Goal: Task Accomplishment & Management: Manage account settings

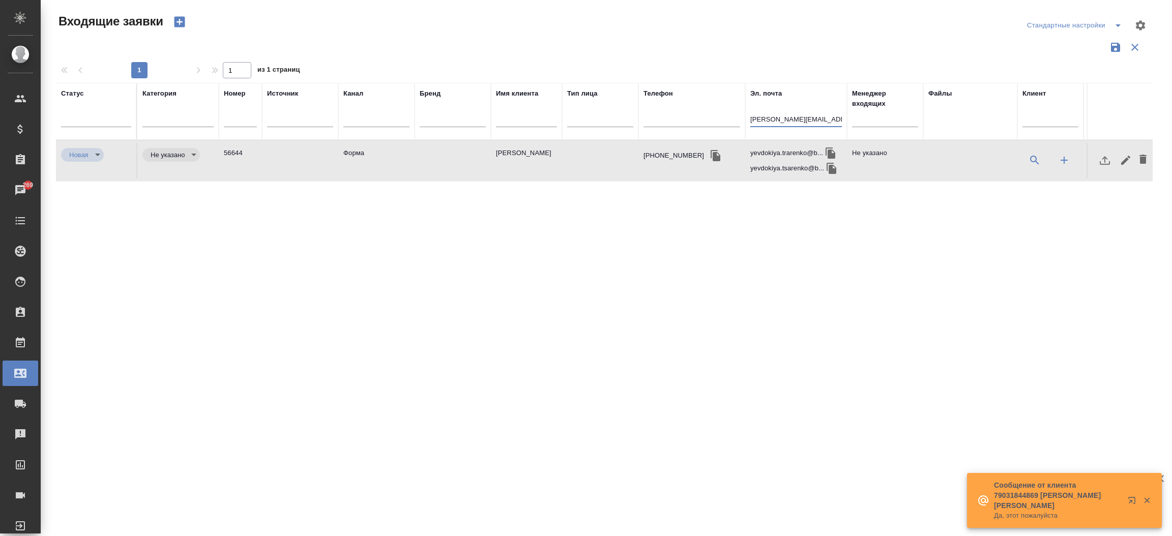
select select "RU"
click at [804, 121] on input "[PERSON_NAME][EMAIL_ADDRESS][PERSON_NAME][DOMAIN_NAME]" at bounding box center [796, 120] width 92 height 13
drag, startPoint x: 0, startPoint y: 0, endPoint x: 804, endPoint y: 121, distance: 813.5
click at [804, 121] on input "[PERSON_NAME][EMAIL_ADDRESS][PERSON_NAME][DOMAIN_NAME]" at bounding box center [796, 120] width 92 height 13
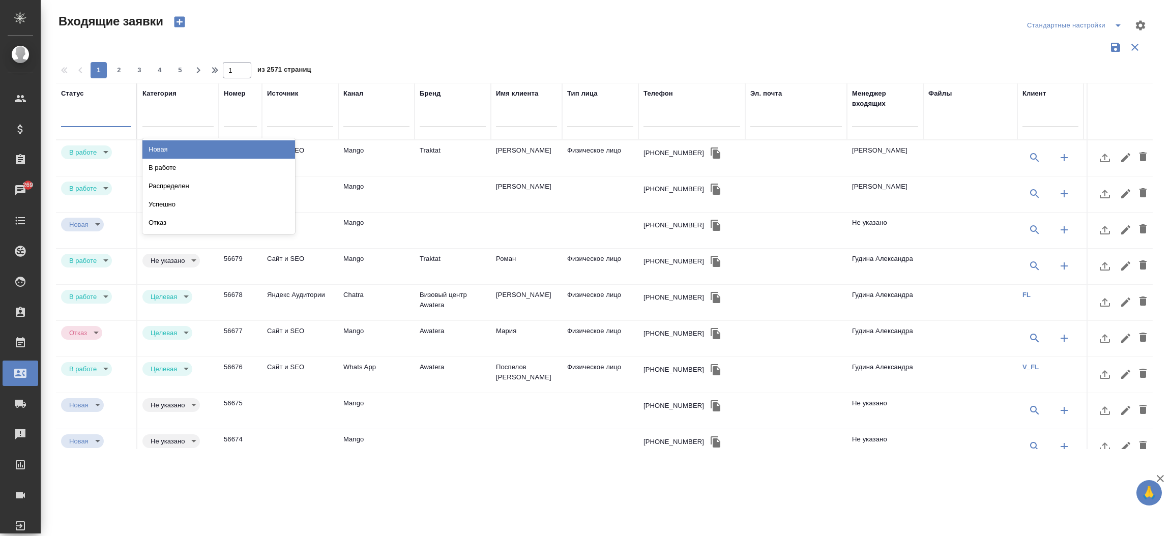
click at [91, 108] on div at bounding box center [96, 117] width 70 height 19
click at [166, 171] on div "В работе" at bounding box center [218, 168] width 153 height 18
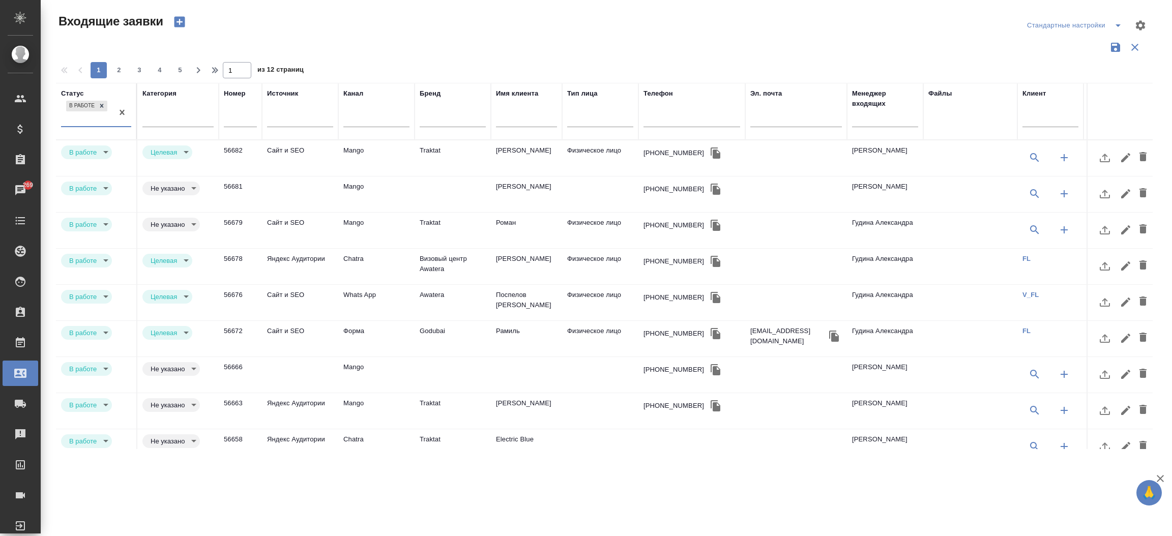
click at [103, 108] on icon at bounding box center [102, 106] width 4 height 4
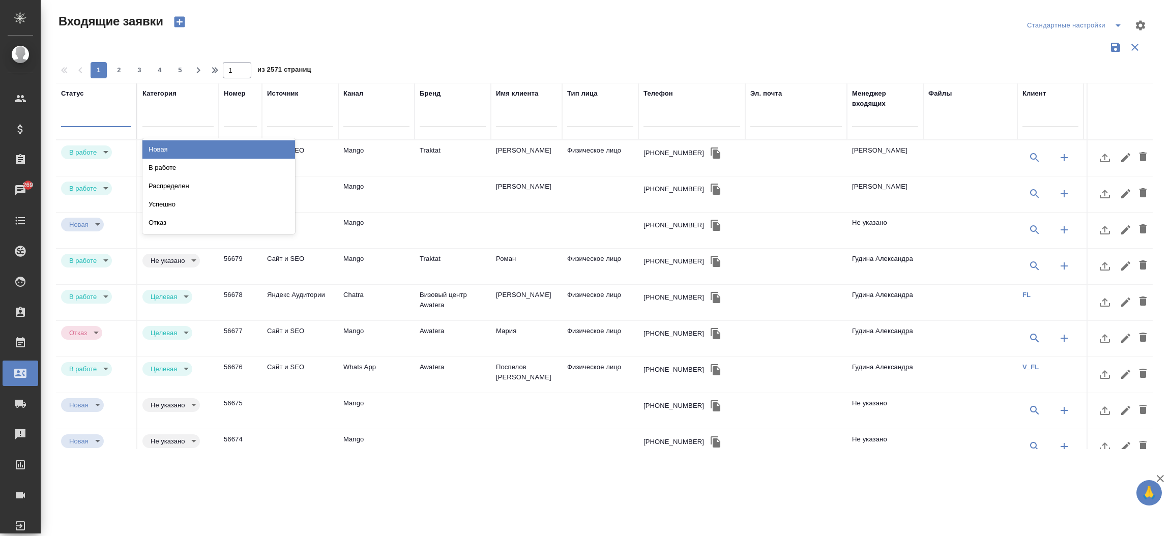
click at [97, 115] on div at bounding box center [96, 116] width 70 height 15
click at [167, 152] on div "Новая" at bounding box center [218, 149] width 153 height 18
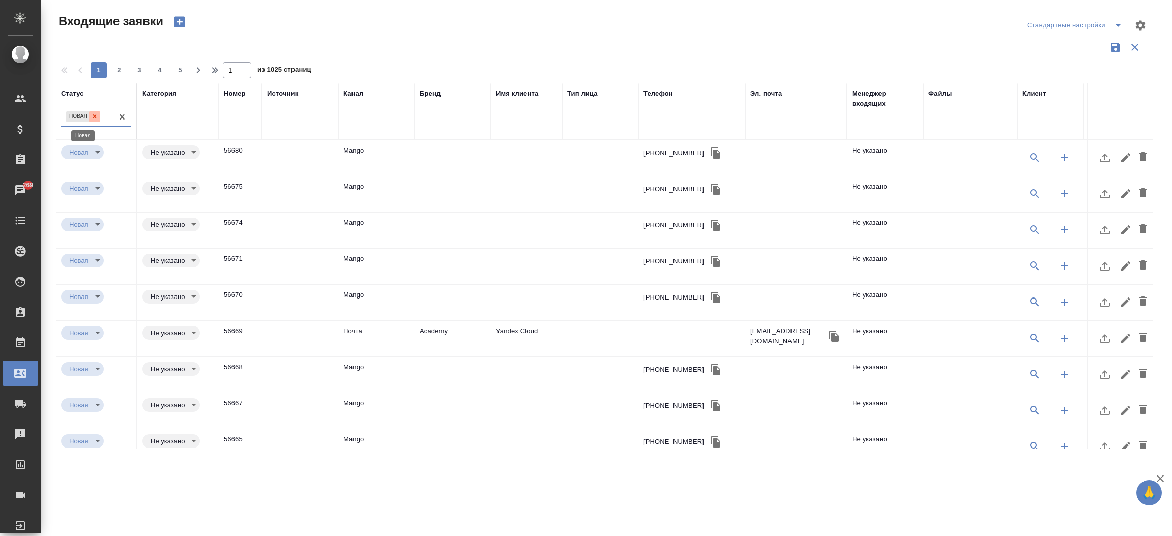
click at [93, 117] on icon at bounding box center [94, 116] width 7 height 7
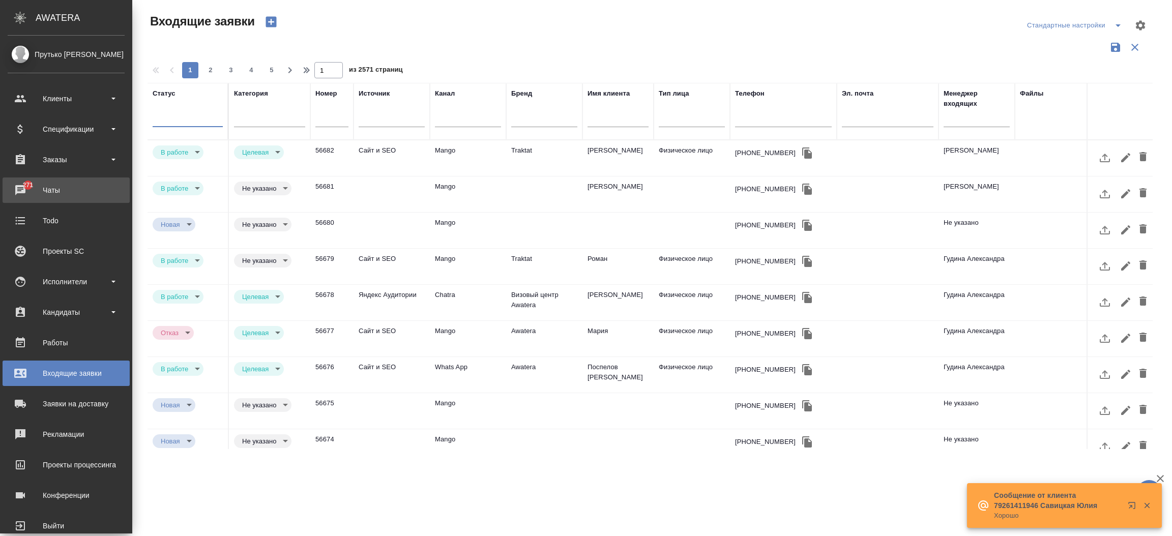
click at [21, 185] on div "Чаты" at bounding box center [66, 190] width 117 height 15
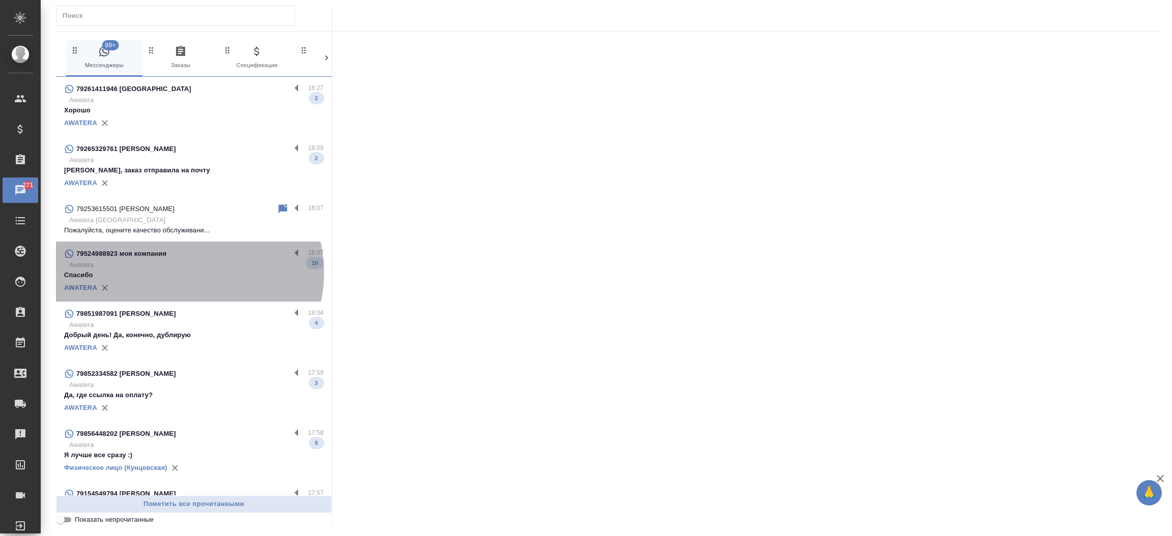
click at [183, 273] on p "Спасибо" at bounding box center [193, 275] width 259 height 10
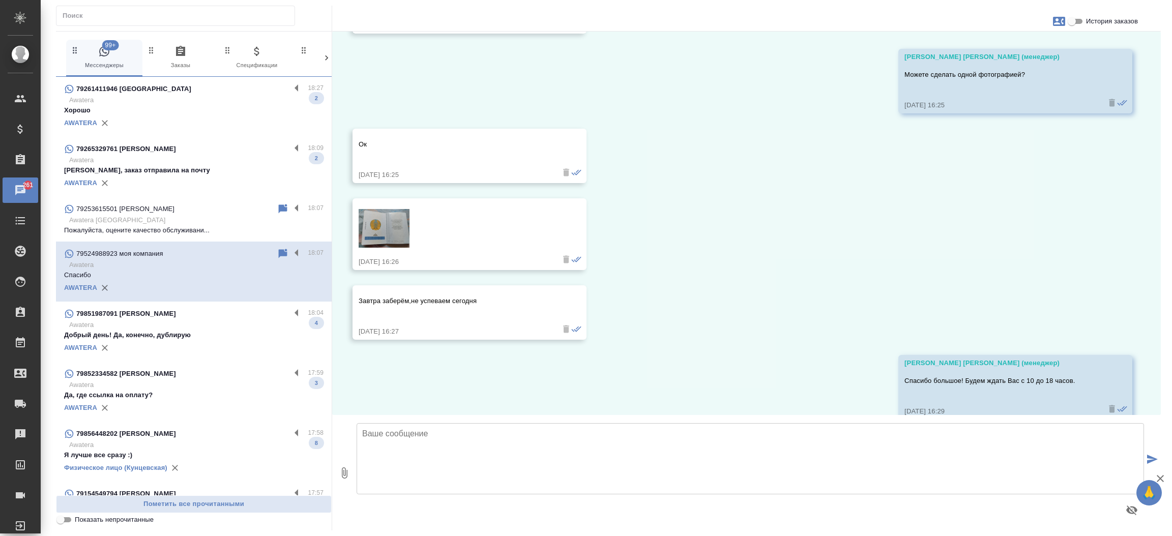
scroll to position [731, 0]
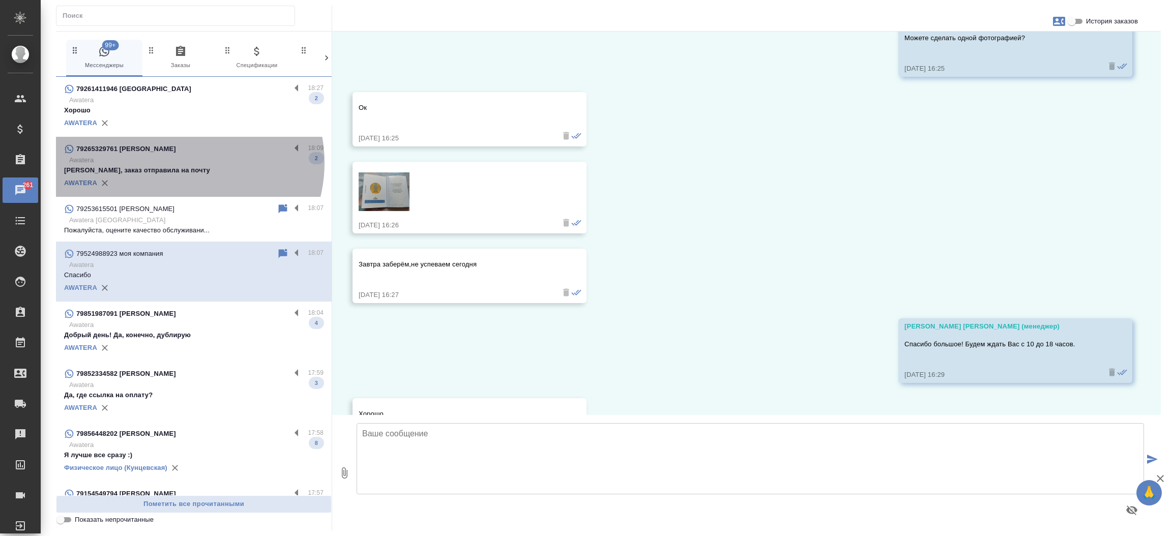
click at [179, 163] on p "Awatera" at bounding box center [196, 160] width 254 height 10
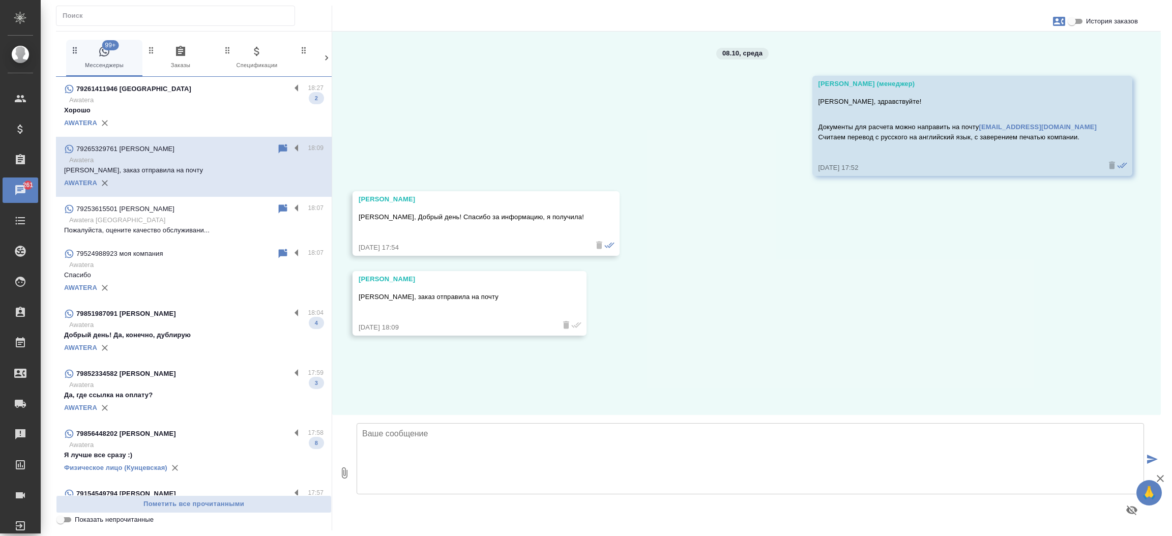
scroll to position [0, 0]
click at [1056, 26] on icon "button" at bounding box center [1059, 21] width 12 height 12
click at [1023, 69] on span "Заявка №56682" at bounding box center [1015, 71] width 50 height 10
click at [197, 340] on div at bounding box center [586, 268] width 1172 height 536
click at [121, 523] on span "Показать непрочитанные" at bounding box center [114, 520] width 79 height 10
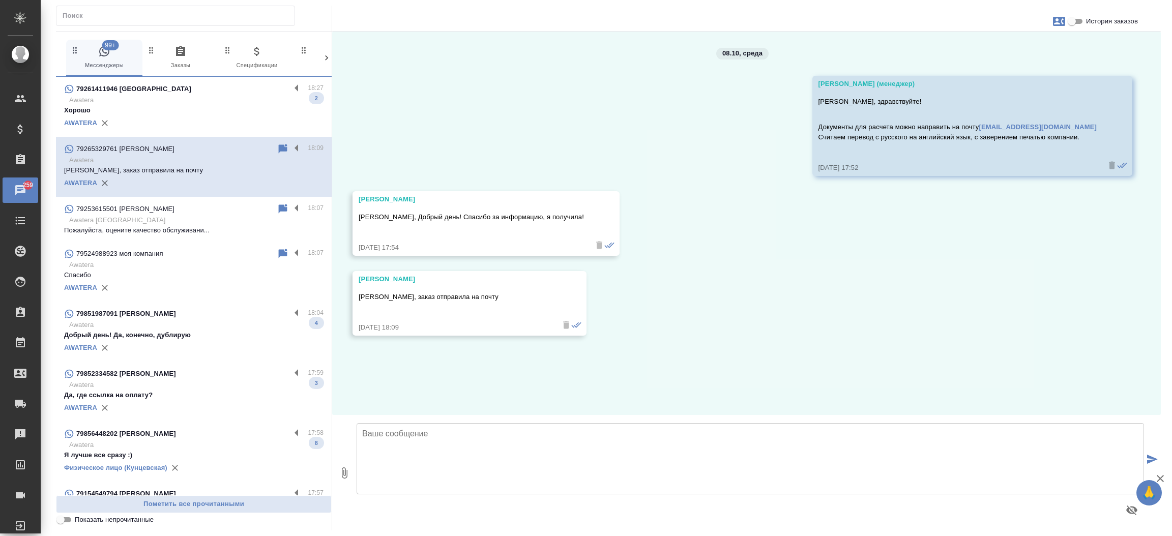
click at [79, 523] on input "Показать непрочитанные" at bounding box center [60, 520] width 37 height 12
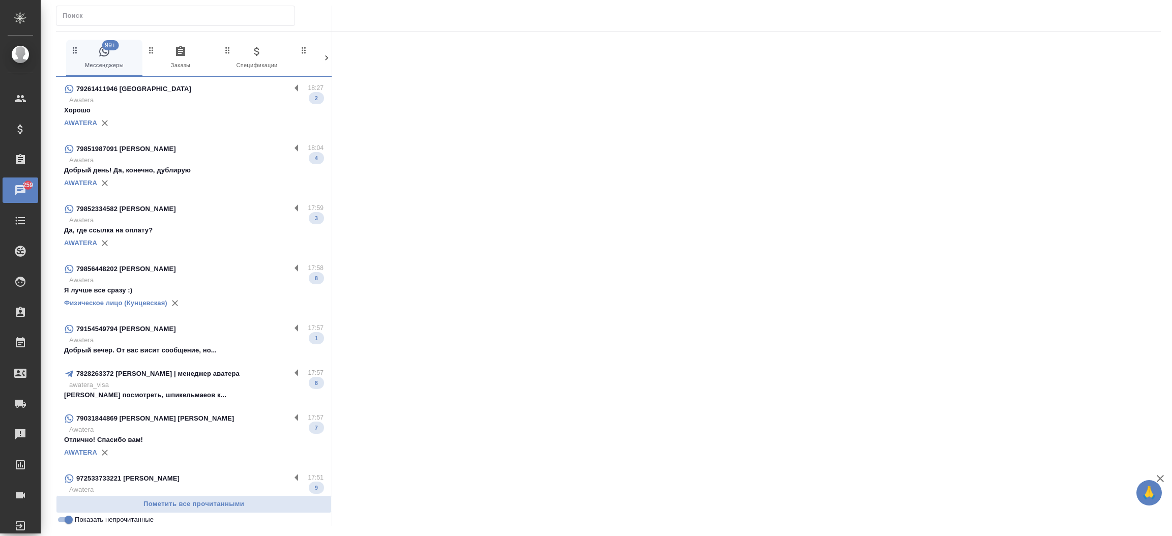
click at [62, 517] on input "Показать непрочитанные" at bounding box center [68, 520] width 37 height 12
checkbox input "false"
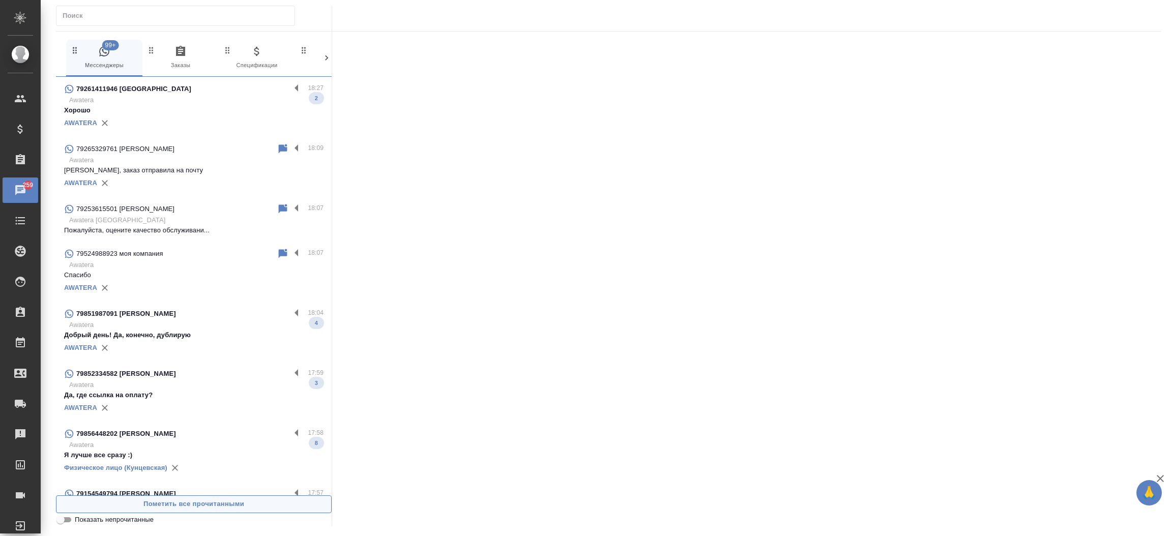
click at [127, 499] on span "Пометить все прочитанными" at bounding box center [194, 505] width 265 height 12
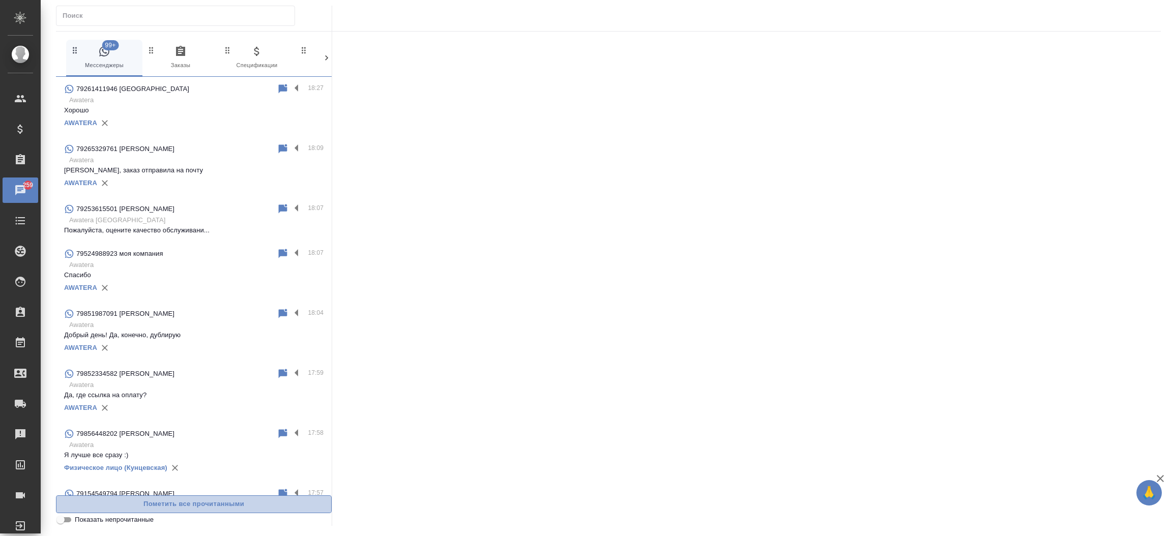
click at [127, 499] on span "Пометить все прочитанными" at bounding box center [194, 505] width 265 height 12
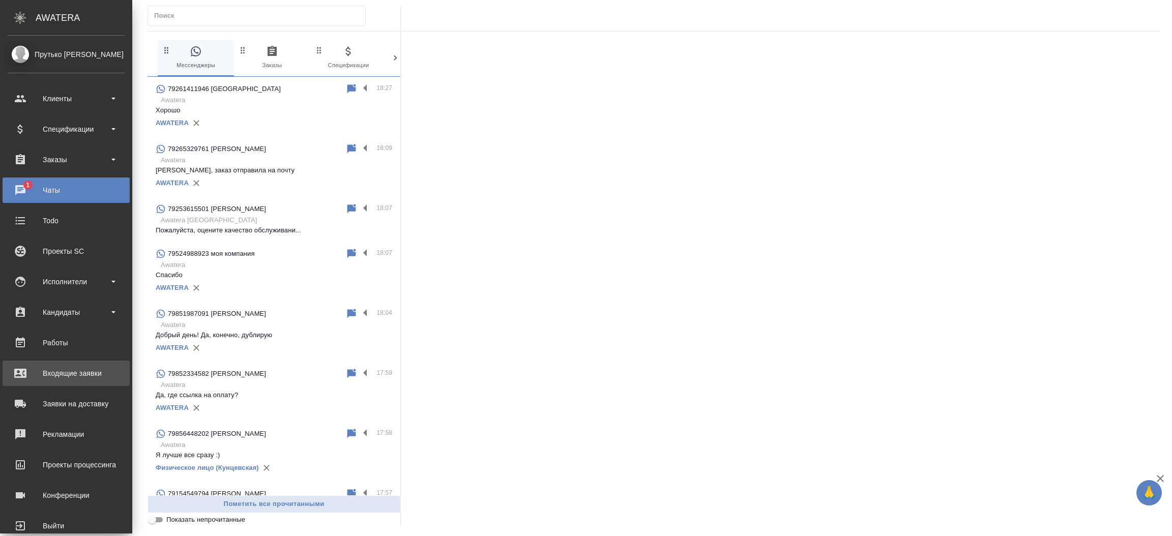
click at [59, 380] on div "Входящие заявки" at bounding box center [66, 373] width 117 height 15
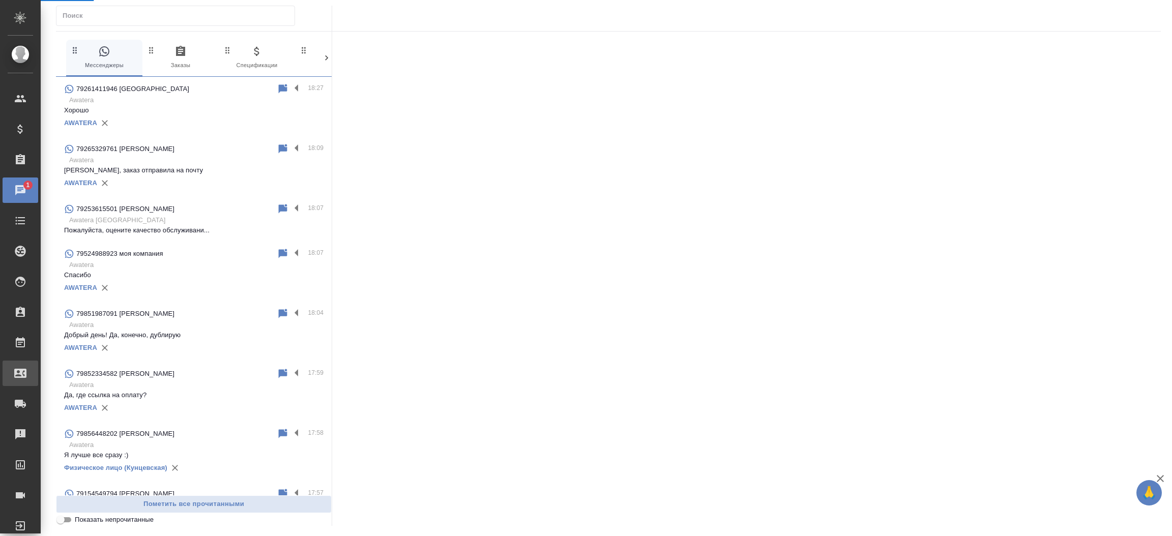
click at [59, 380] on div ".cls-1 fill:#fff; AWATERA Прутько [PERSON_NAME] Клиенты Спецификации Заказы 1 Ч…" at bounding box center [586, 268] width 1172 height 536
select select "RU"
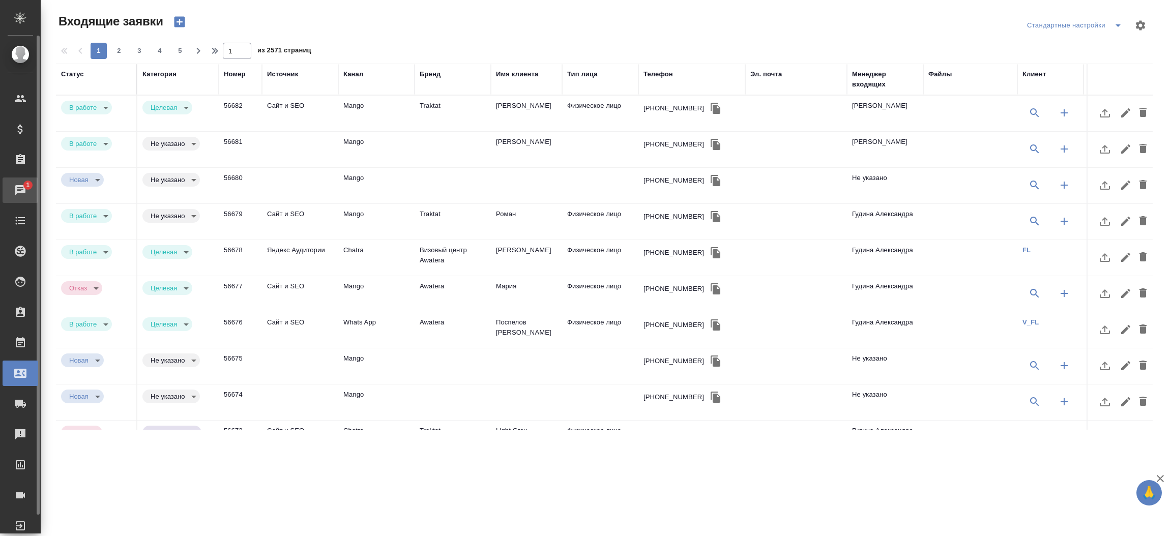
click at [25, 188] on span "1" at bounding box center [28, 185] width 16 height 10
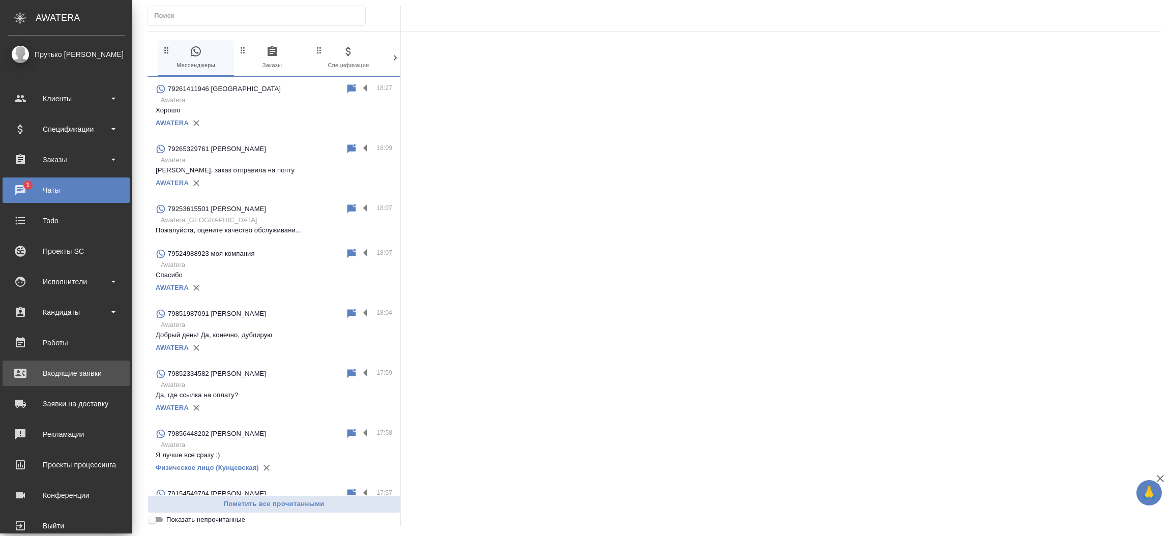
click at [50, 371] on div "Входящие заявки" at bounding box center [66, 373] width 117 height 15
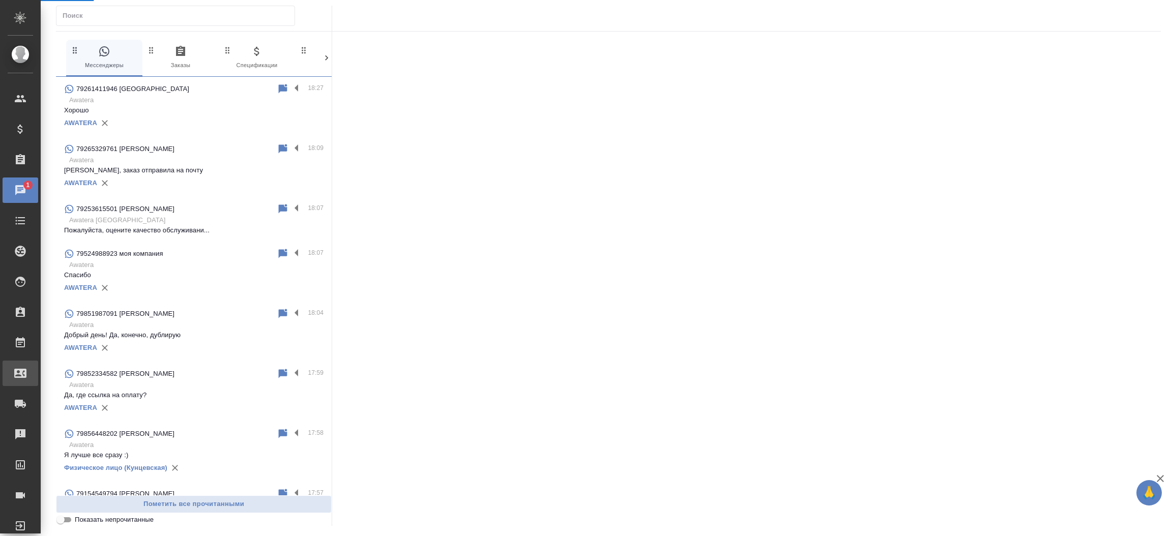
click at [50, 371] on div ".cls-1 fill:#fff; AWATERA Прутько [PERSON_NAME] Клиенты Спецификации Заказы 1 Ч…" at bounding box center [586, 268] width 1172 height 536
select select "RU"
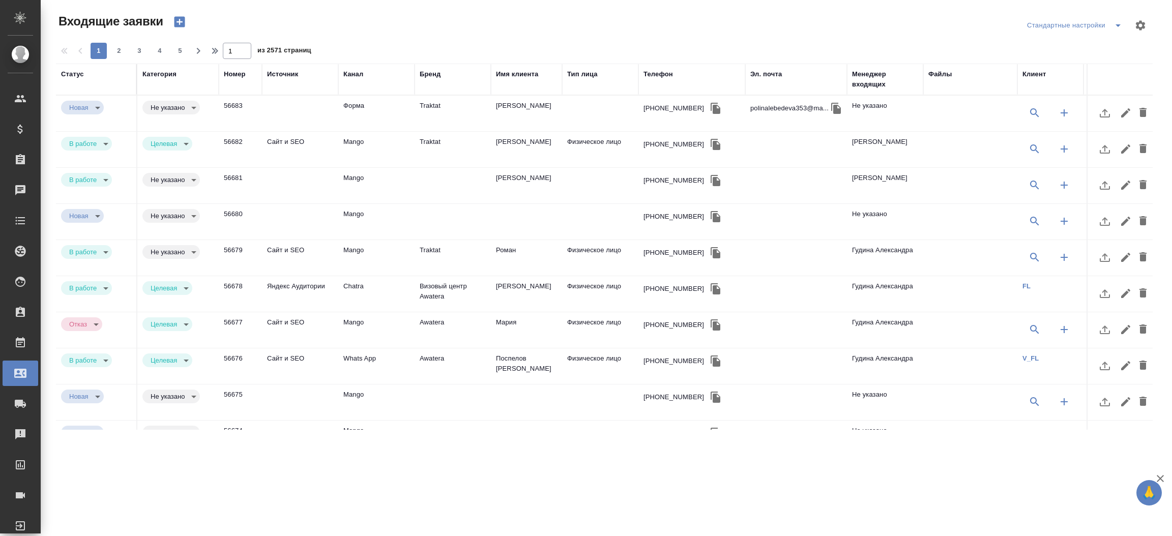
drag, startPoint x: 483, startPoint y: 110, endPoint x: 501, endPoint y: 111, distance: 18.3
click at [501, 111] on tr "Новая new Не указано notSelected 56683 Форма Traktat [PERSON_NAME] [PHONE_NUMBE…" at bounding box center [727, 114] width 1343 height 36
click at [501, 111] on td "[PERSON_NAME]" at bounding box center [526, 114] width 71 height 36
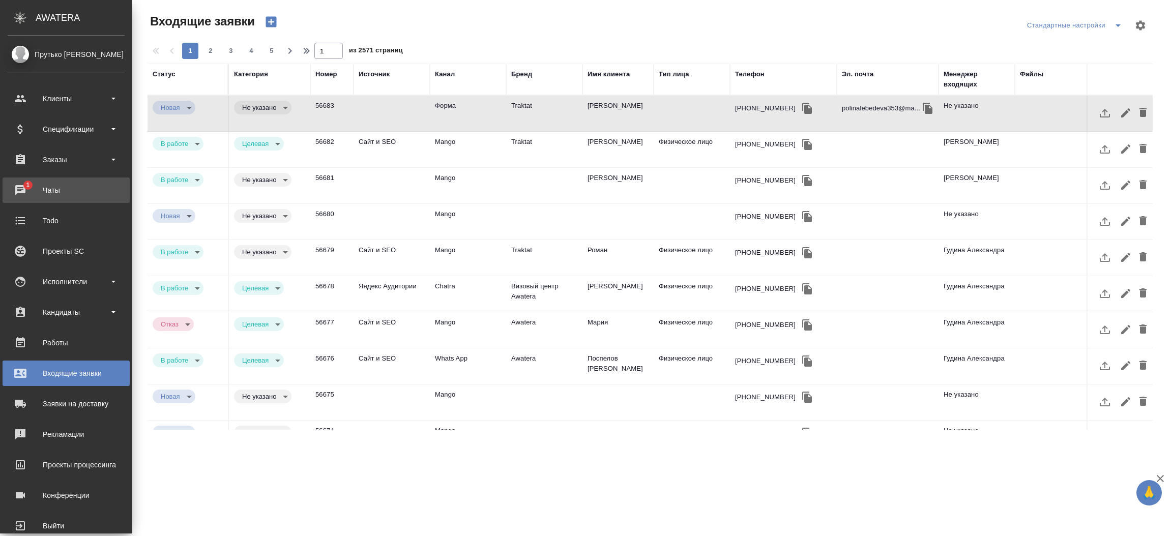
click at [13, 183] on div "Чаты" at bounding box center [66, 190] width 117 height 15
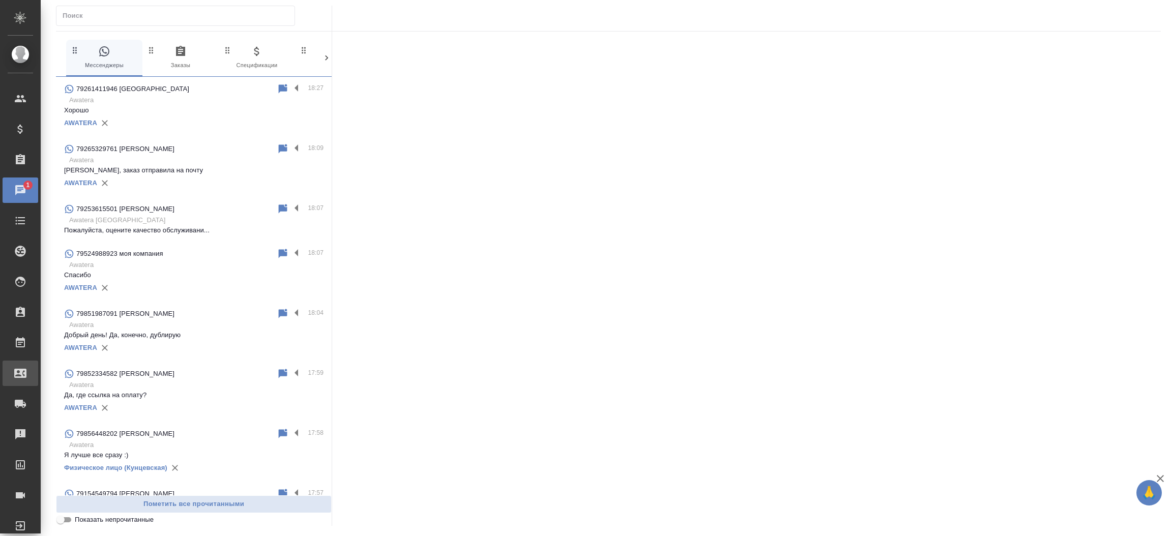
click at [20, 370] on div "Входящие заявки" at bounding box center [7, 373] width 25 height 15
click at [72, 370] on div ".cls-1 fill:#fff; AWATERA Прутько [PERSON_NAME] Клиенты Спецификации Заказы 1 Ч…" at bounding box center [586, 268] width 1172 height 536
select select "RU"
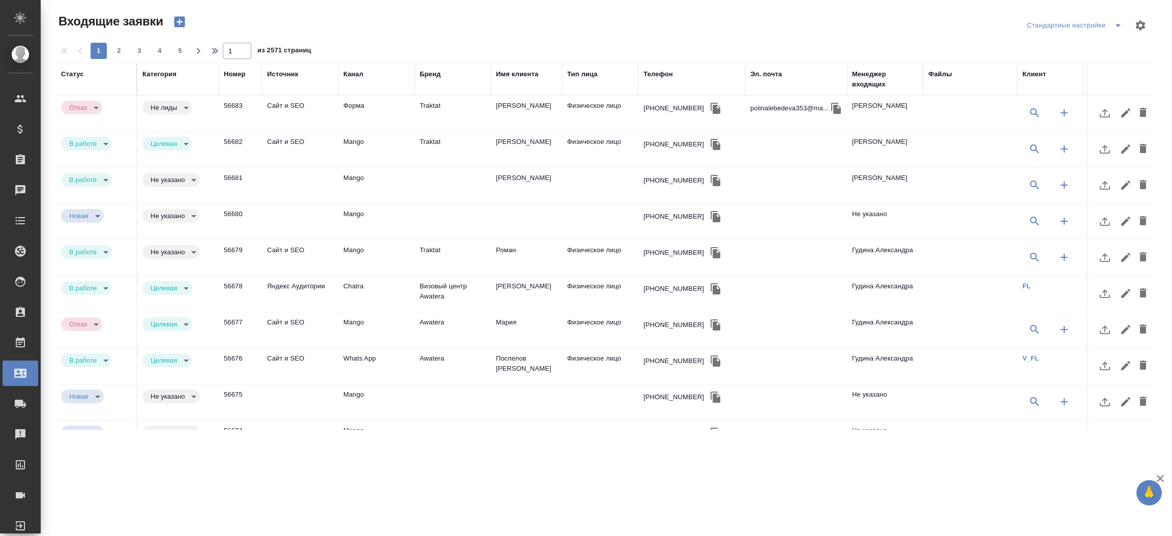
click at [78, 80] on div "Статус" at bounding box center [96, 79] width 70 height 20
click at [78, 79] on div "Статус" at bounding box center [96, 79] width 70 height 20
click at [75, 72] on div "Статус" at bounding box center [72, 74] width 23 height 10
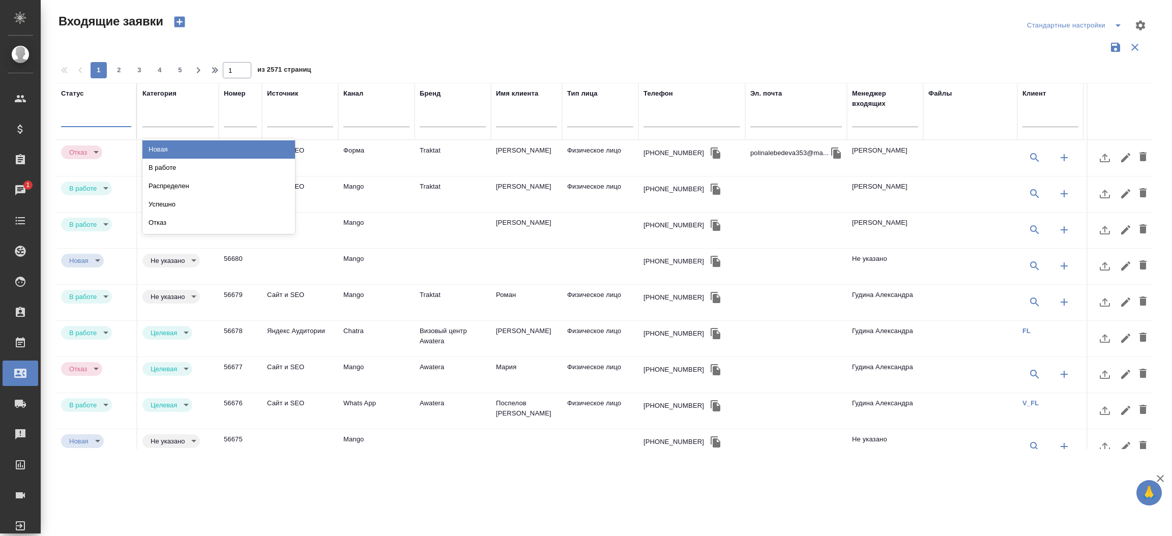
click at [74, 124] on div at bounding box center [96, 116] width 70 height 15
click at [183, 154] on div "Новая" at bounding box center [218, 149] width 153 height 18
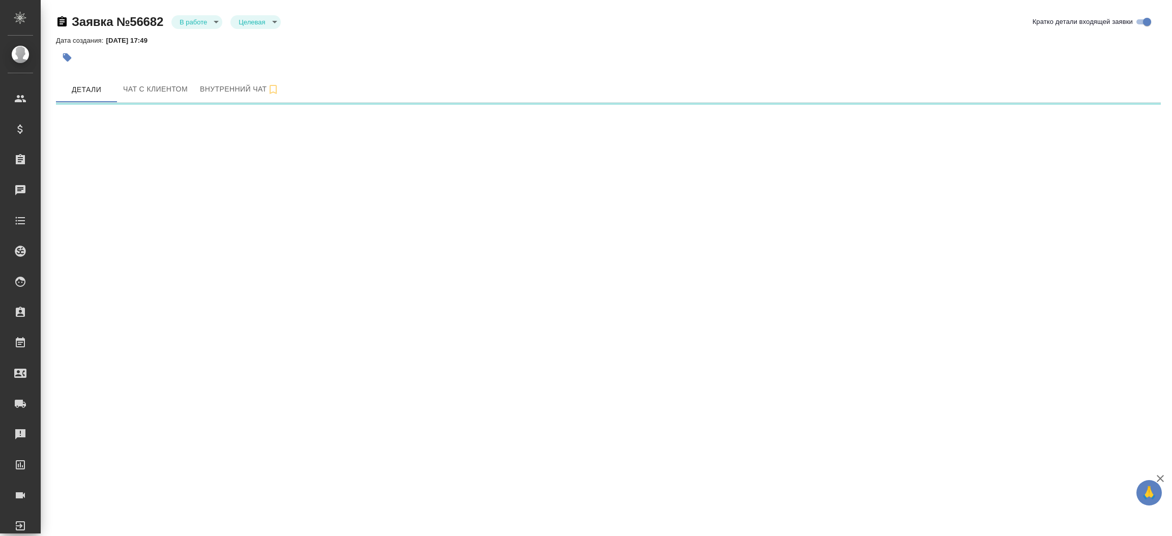
select select "RU"
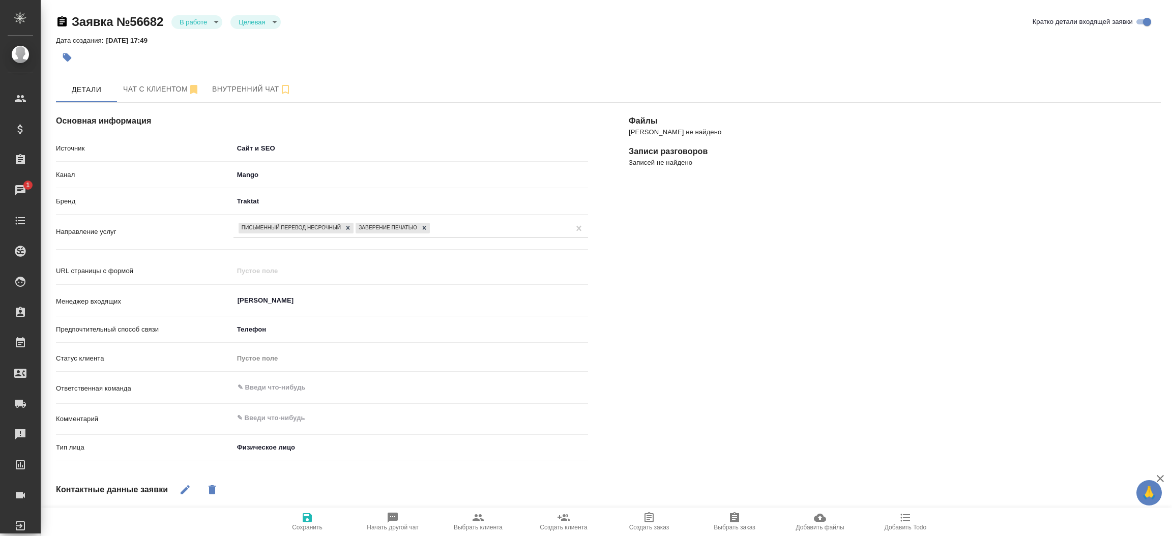
type textarea "x"
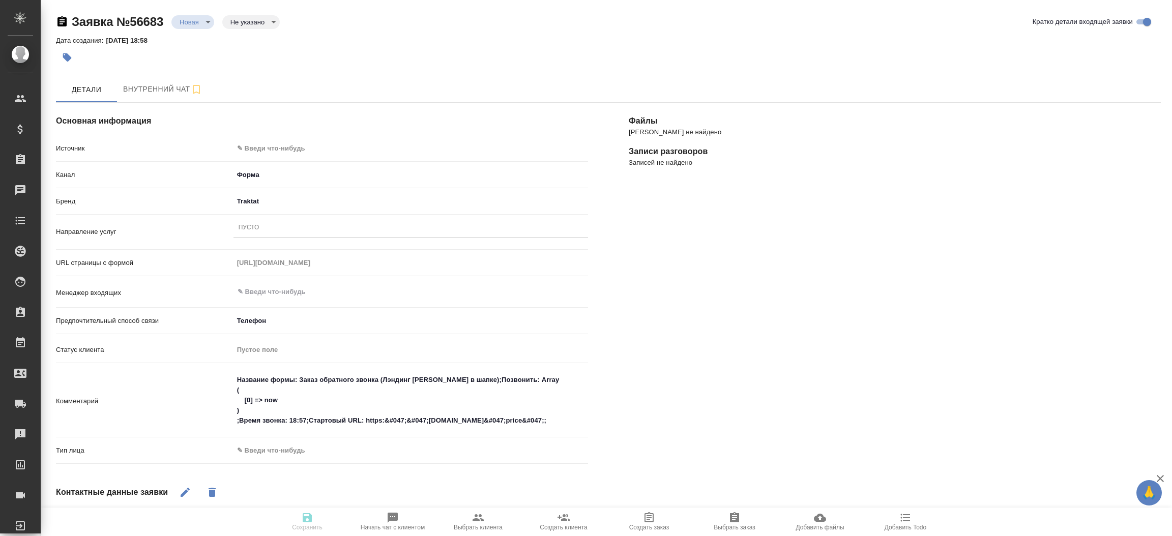
select select "RU"
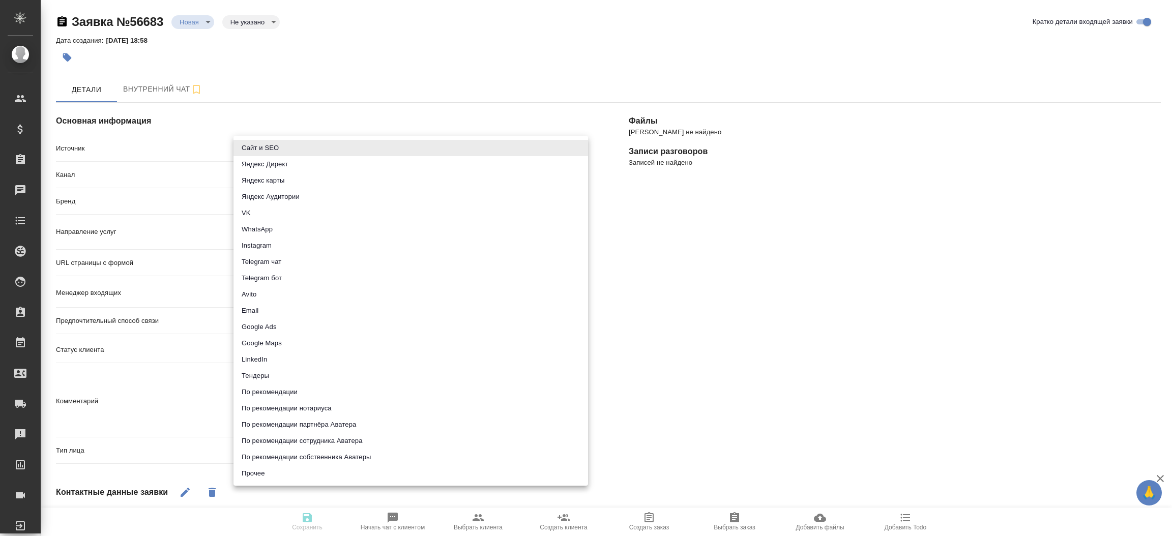
click at [375, 148] on body "🙏 .cls-1 fill:#fff; AWATERA Прутько Ирина i.prutko Клиенты Спецификации Заказы …" at bounding box center [586, 268] width 1172 height 536
click at [375, 148] on li "Сайт и SEO" at bounding box center [411, 148] width 355 height 16
type input "seo"
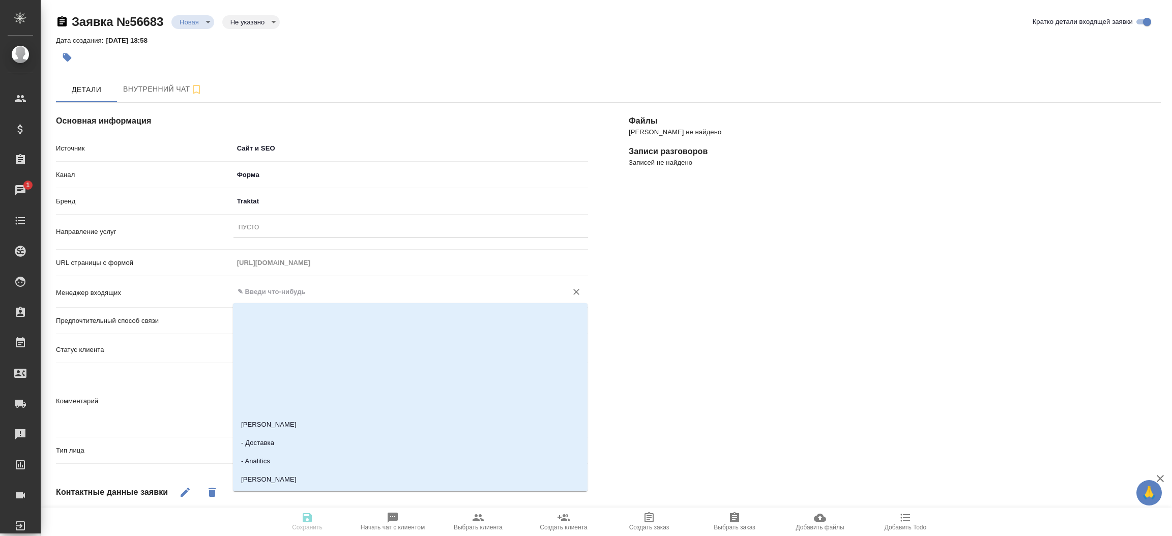
click at [329, 286] on input "text" at bounding box center [394, 292] width 314 height 12
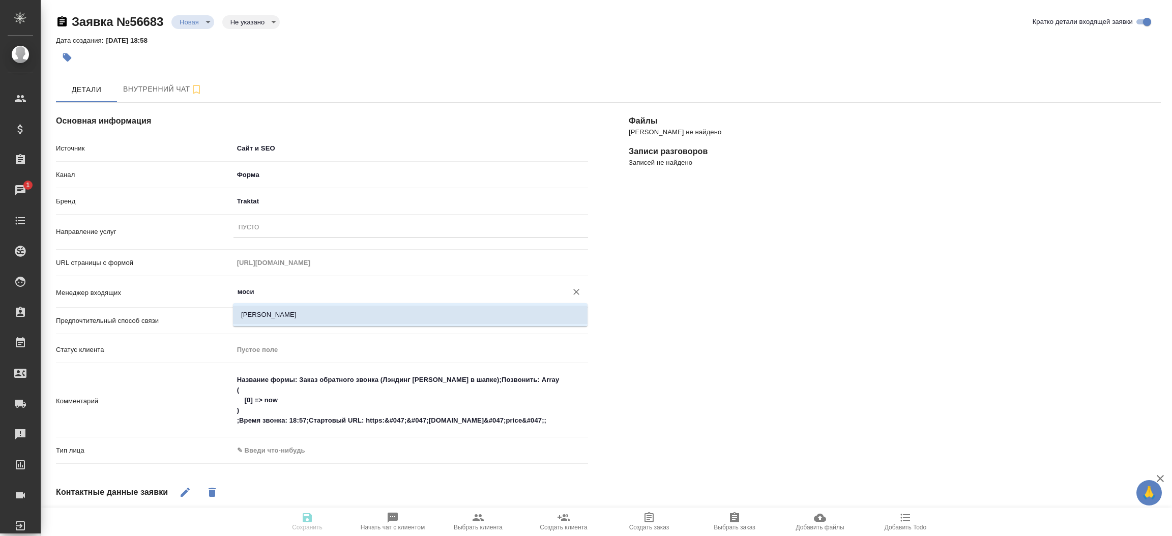
click at [321, 313] on li "Мосина Ирина" at bounding box center [410, 315] width 355 height 18
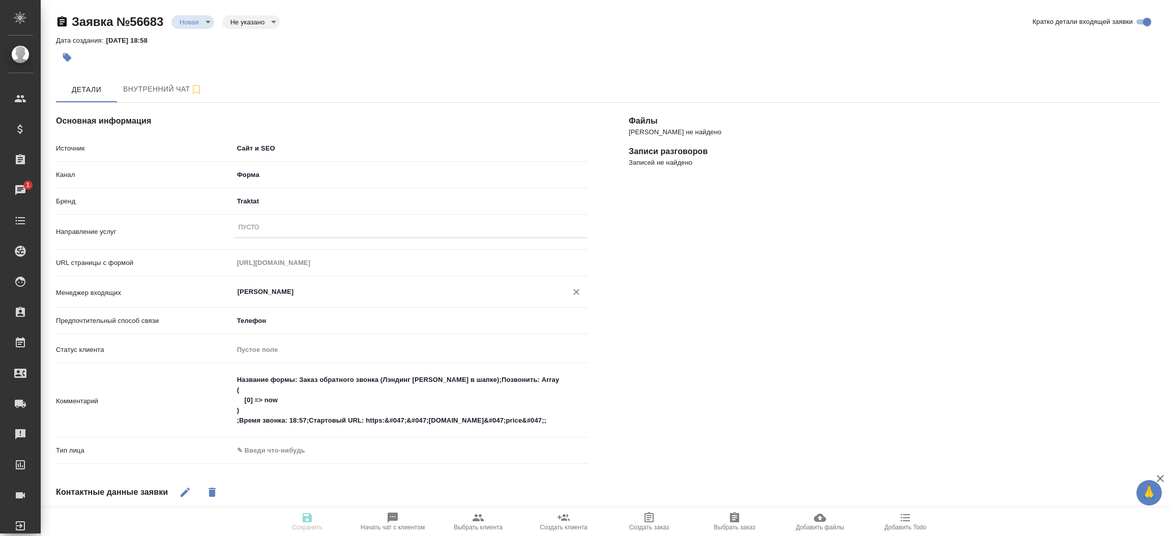
type input "Мосина Ирина"
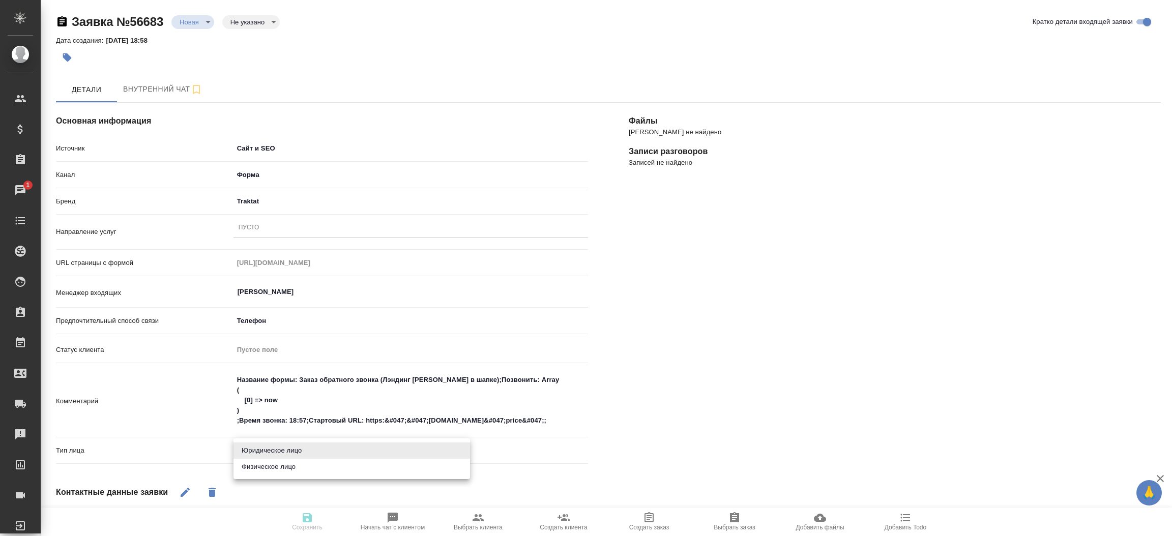
click at [278, 448] on body "🙏 .cls-1 fill:#fff; AWATERA Прутько Ирина i.prutko Клиенты Спецификации Заказы …" at bounding box center [586, 268] width 1172 height 536
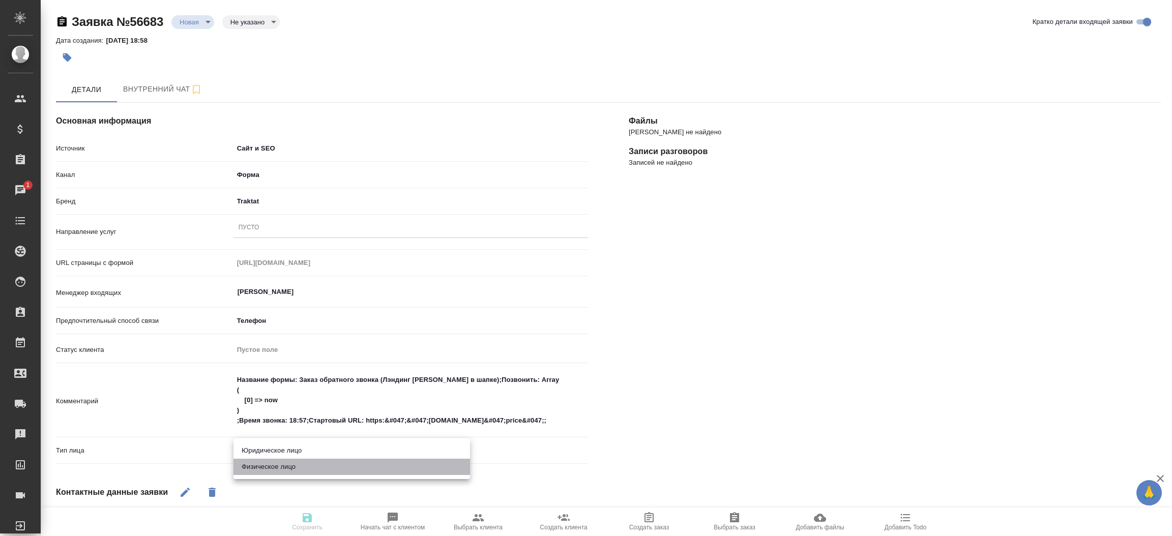
click at [274, 468] on li "Физическое лицо" at bounding box center [352, 467] width 237 height 16
type input "private"
click at [259, 228] on div "Пусто" at bounding box center [411, 228] width 355 height 15
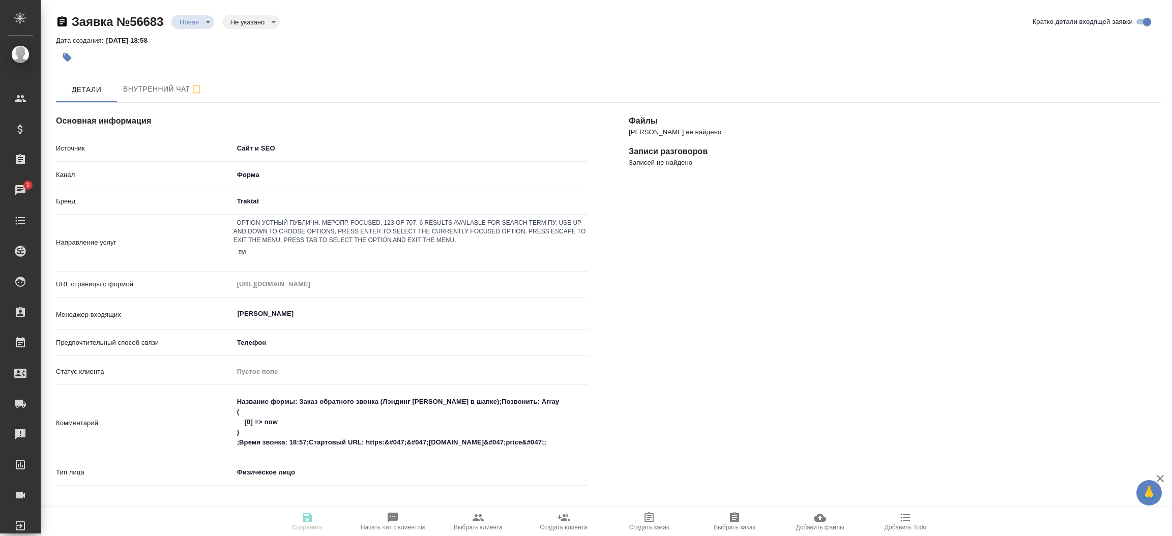
type input "пуст"
click at [268, 536] on div "ПУСТО" at bounding box center [586, 542] width 1172 height 12
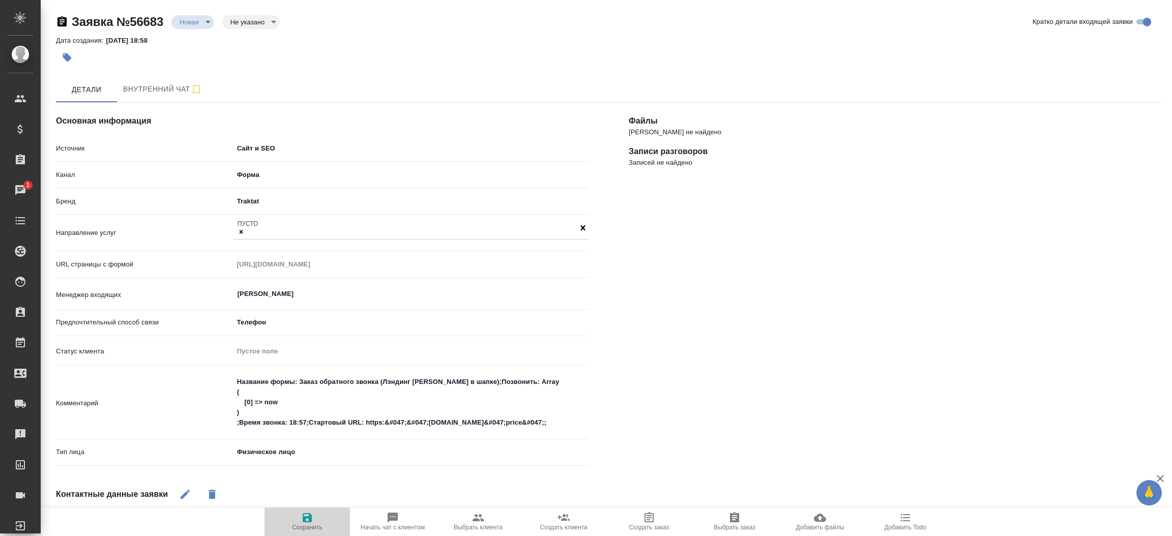
click at [310, 520] on icon "button" at bounding box center [307, 517] width 9 height 9
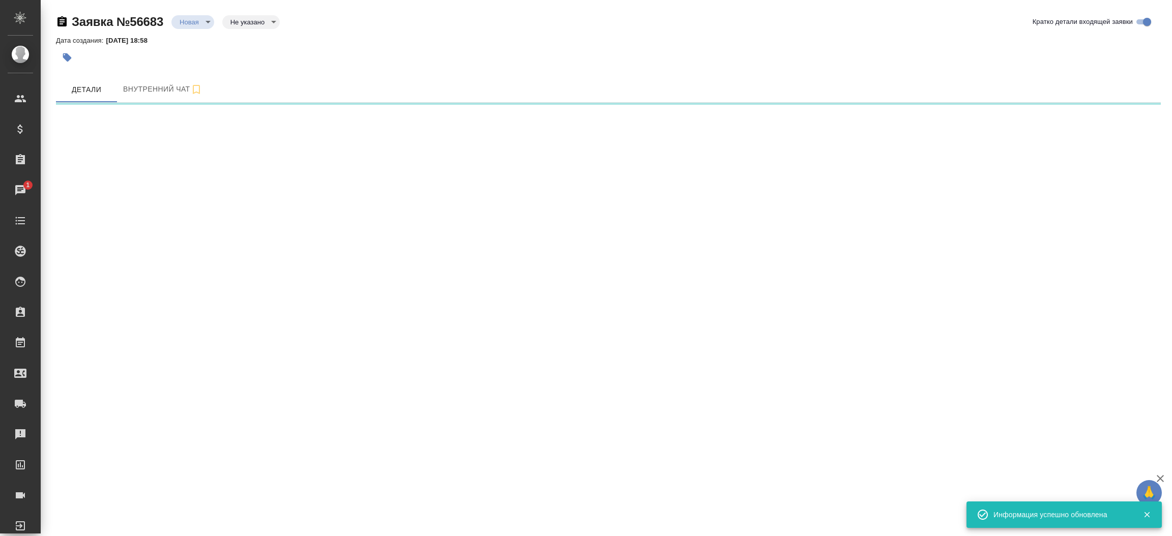
select select "RU"
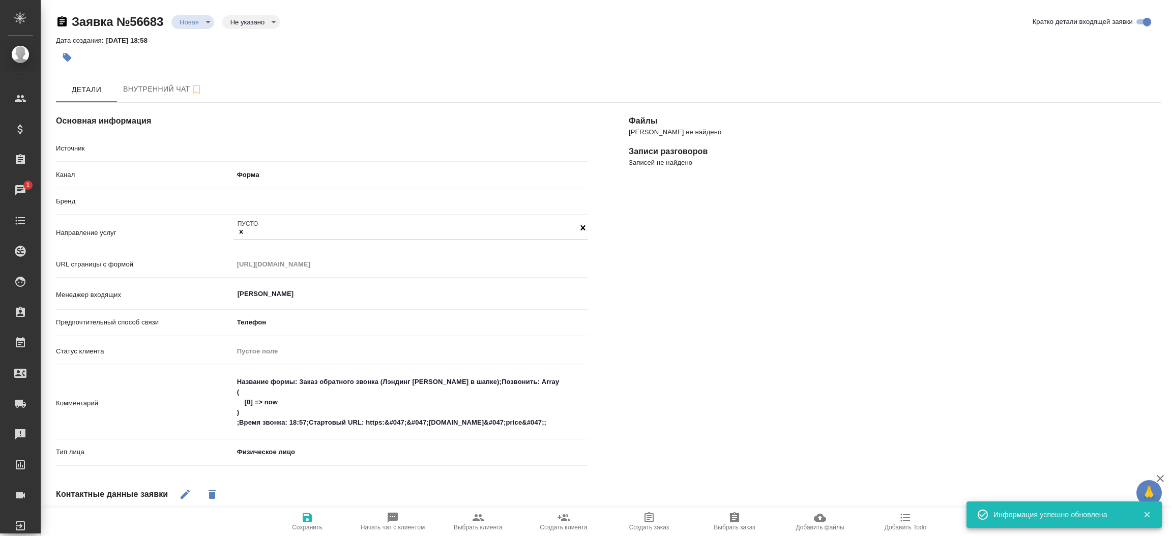
type textarea "x"
click at [204, 16] on body "🙏 .cls-1 fill:#fff; AWATERA Прутько Ирина i.prutko Клиенты Спецификации Заказы …" at bounding box center [586, 268] width 1172 height 536
click at [201, 33] on li "Отказ" at bounding box center [192, 39] width 43 height 17
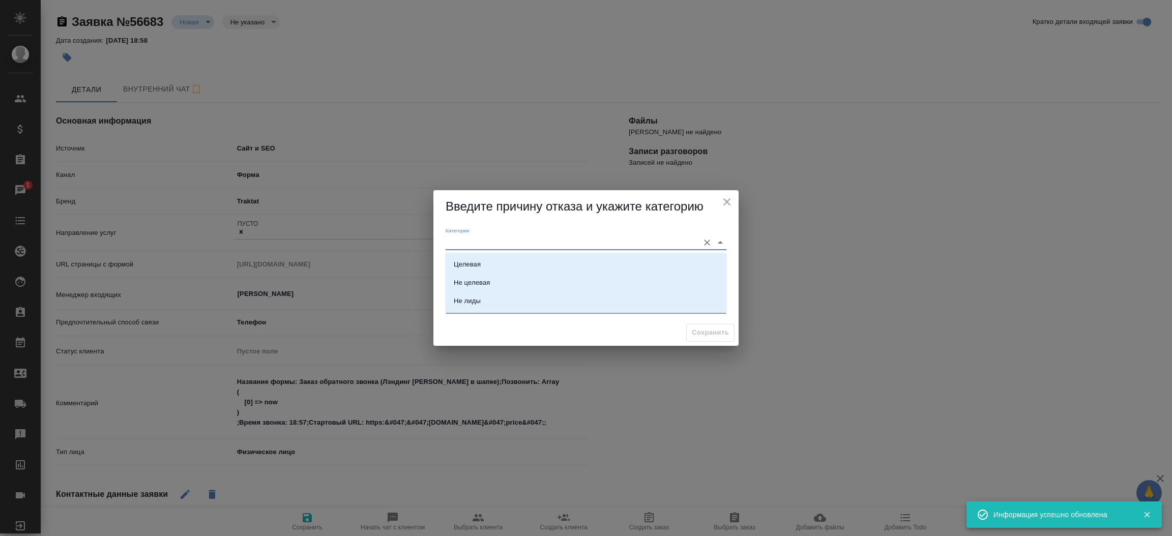
click at [491, 241] on input "Категория" at bounding box center [570, 243] width 248 height 14
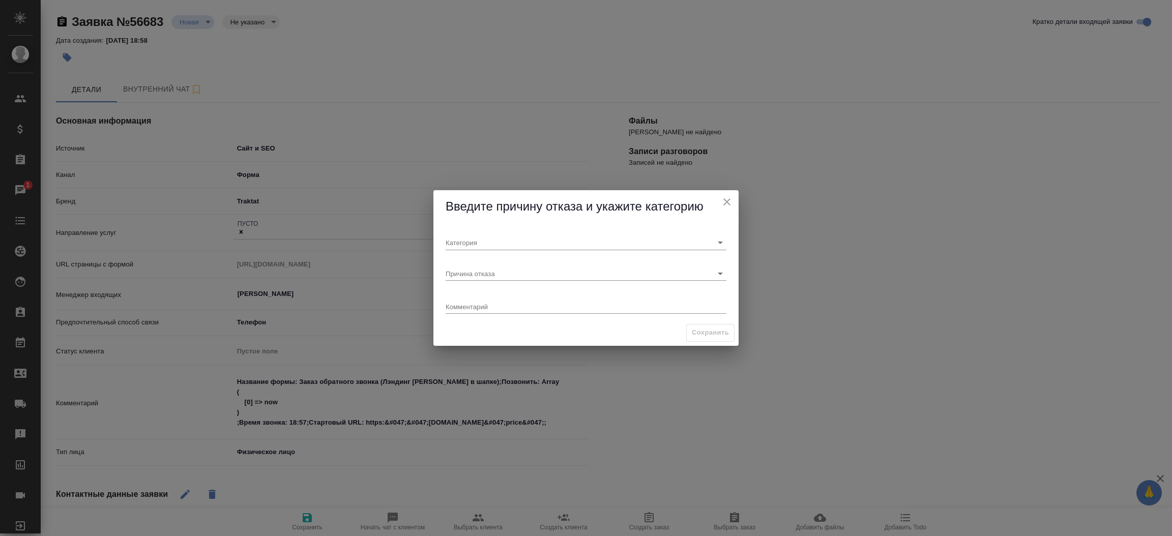
click at [613, 199] on span "Введите причину отказа и укажите категорию" at bounding box center [575, 206] width 258 height 14
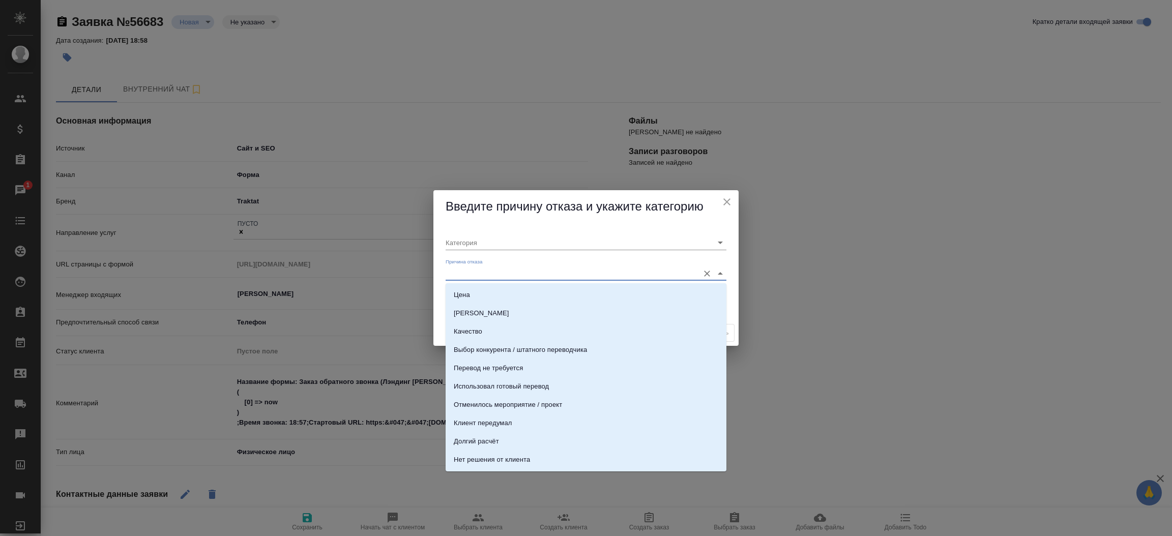
click at [564, 270] on input "Причина отказа" at bounding box center [570, 274] width 248 height 14
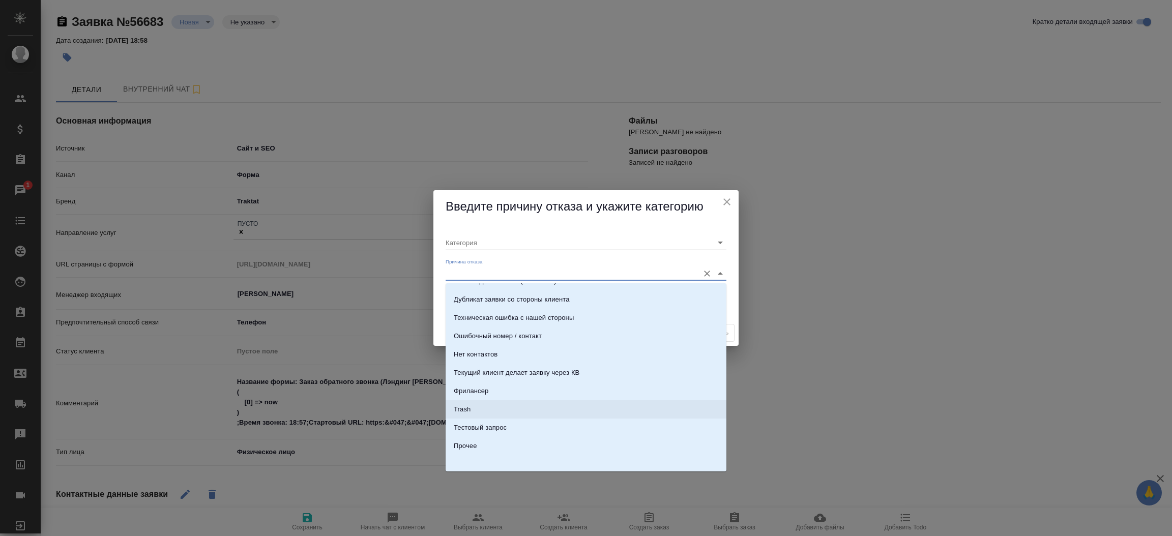
click at [633, 411] on li "Trash" at bounding box center [586, 409] width 281 height 18
type input "Не лиды"
type input "Trash"
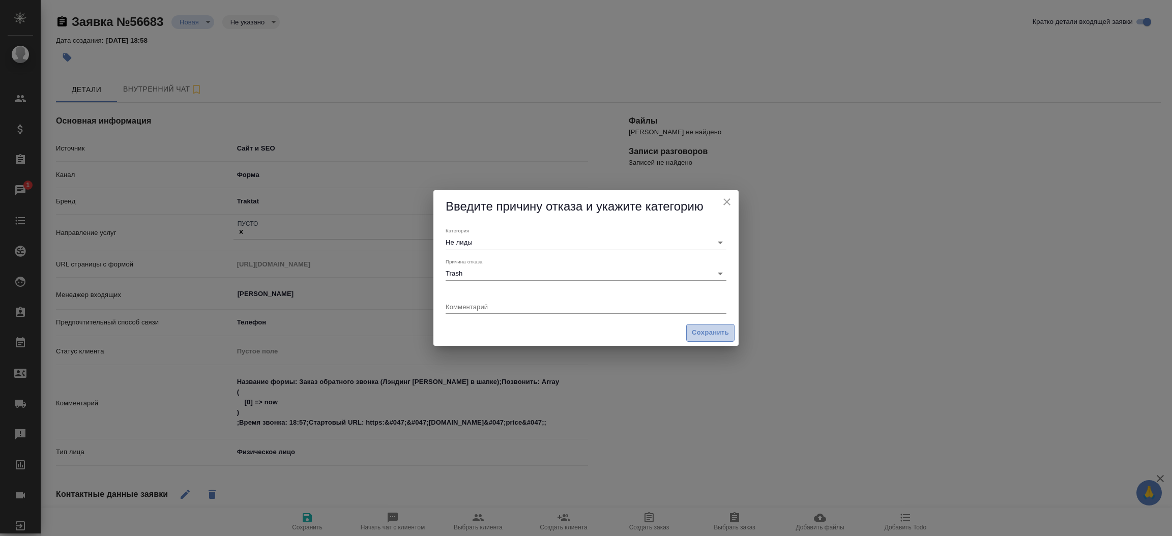
click at [700, 338] on span "Сохранить" at bounding box center [710, 333] width 37 height 12
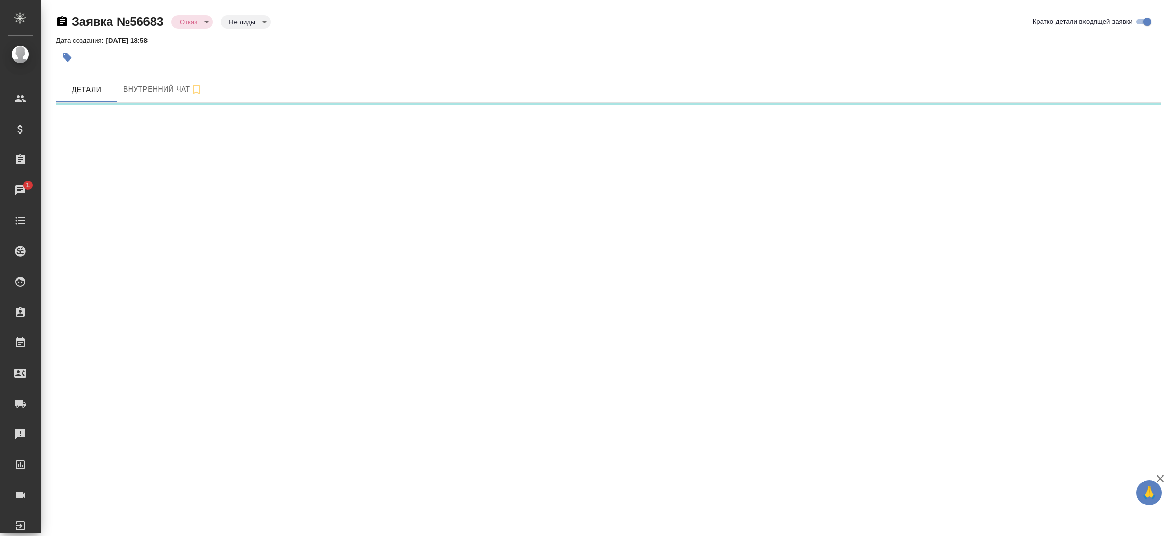
select select "RU"
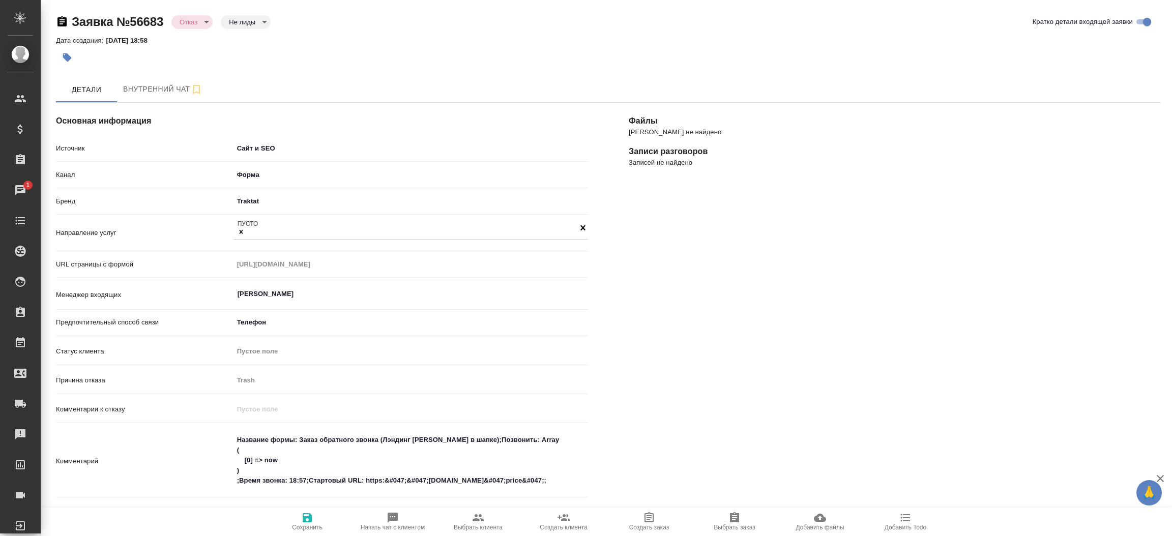
type textarea "x"
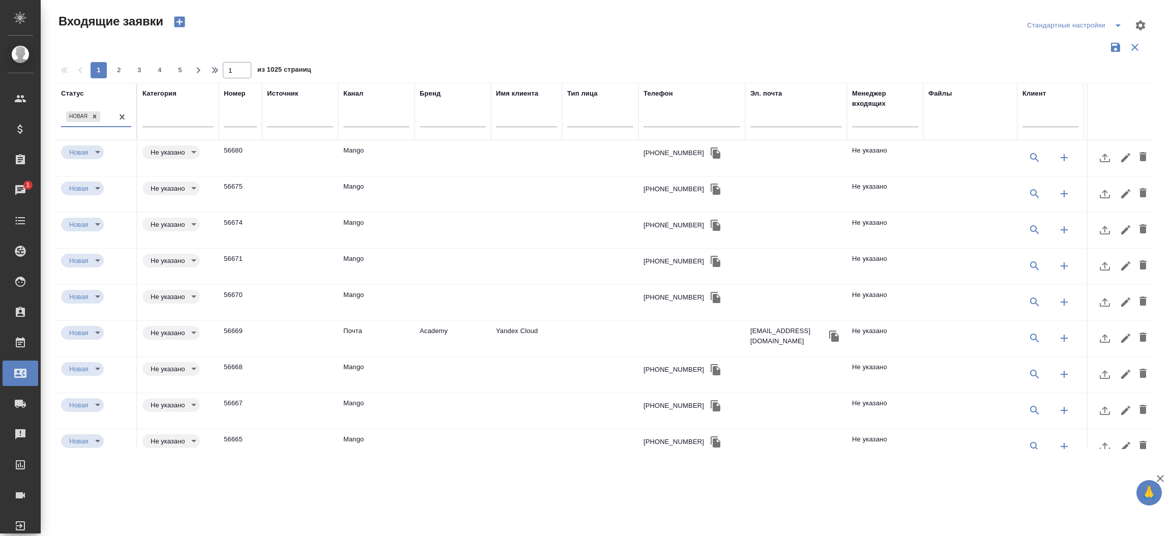
select select "RU"
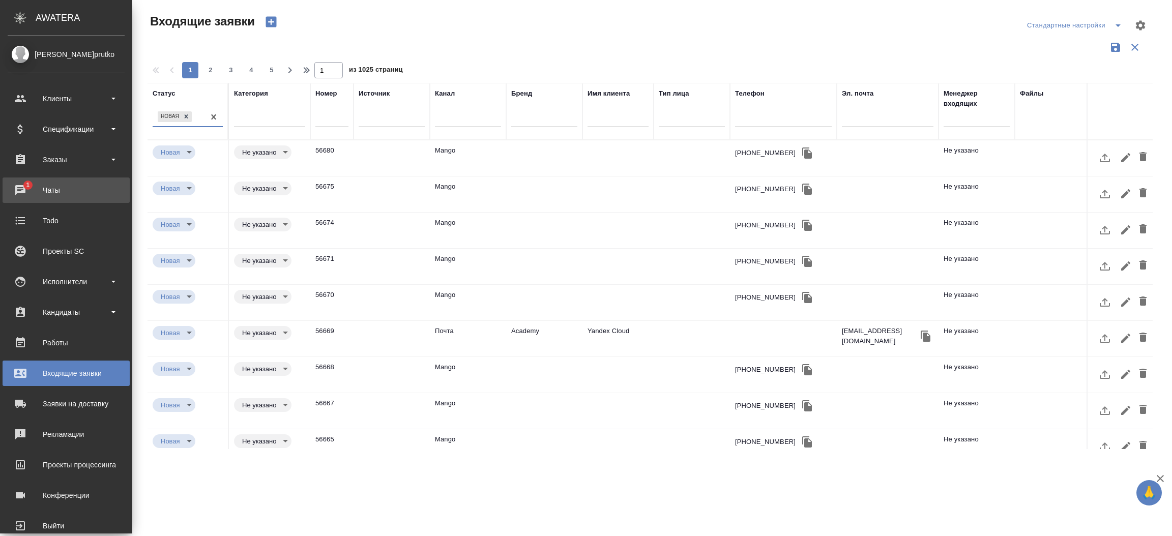
click at [21, 184] on div "Чаты" at bounding box center [66, 190] width 117 height 15
